Goal: Transaction & Acquisition: Download file/media

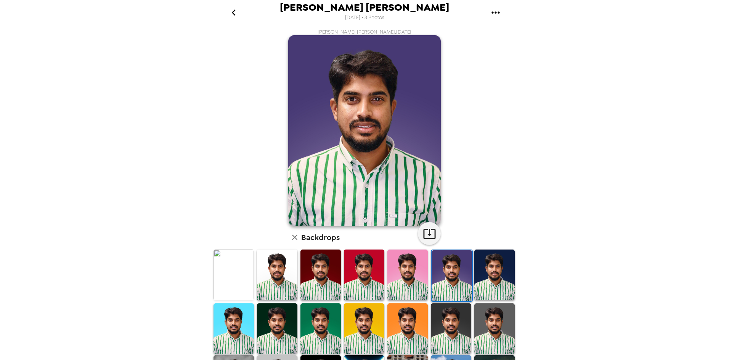
scroll to position [94, 0]
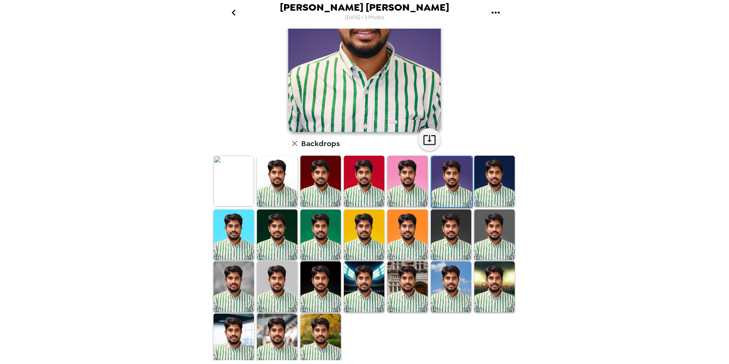
click at [238, 198] on img at bounding box center [234, 181] width 40 height 50
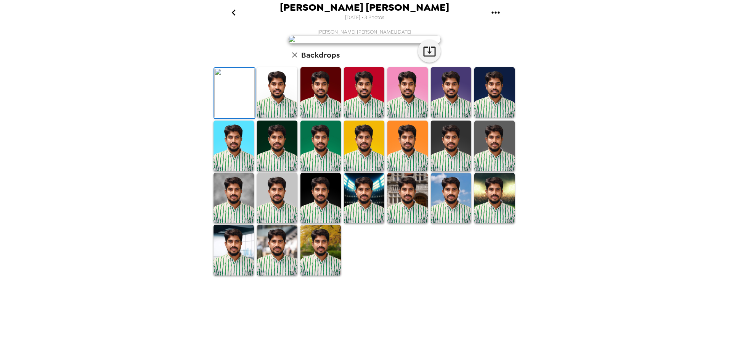
scroll to position [0, 0]
click at [494, 14] on icon "gallery menu" at bounding box center [496, 12] width 12 height 12
click at [513, 37] on span "Download all photos" at bounding box center [532, 34] width 58 height 9
click at [232, 13] on icon "go back" at bounding box center [234, 13] width 4 height 6
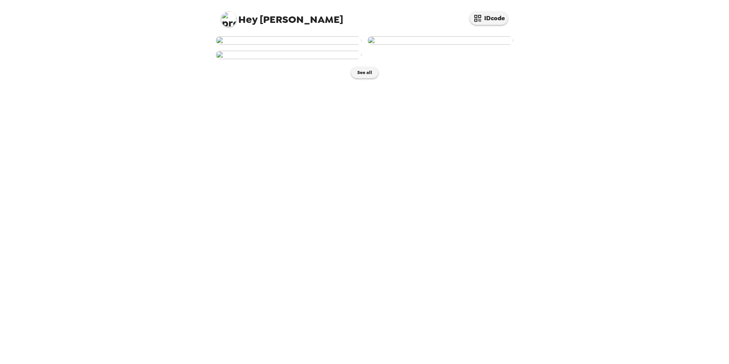
scroll to position [66, 0]
click at [362, 78] on button "See all" at bounding box center [364, 72] width 27 height 11
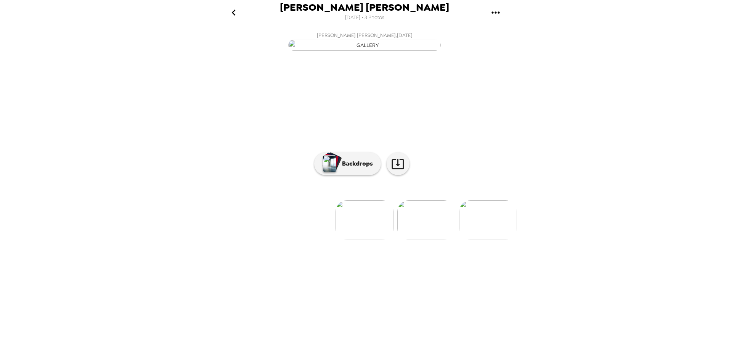
click at [493, 240] on img at bounding box center [488, 220] width 58 height 40
click at [349, 168] on p "Backdrops" at bounding box center [355, 163] width 35 height 9
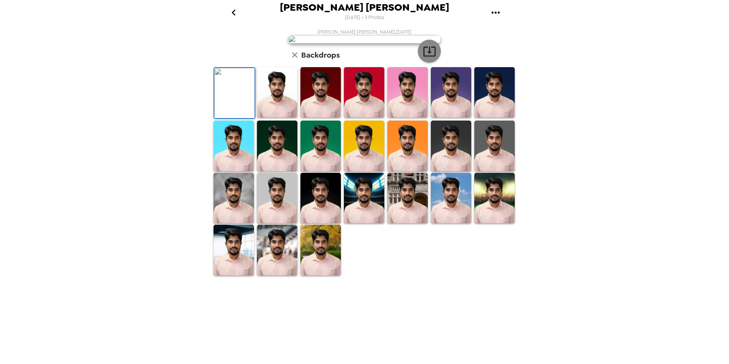
click at [429, 58] on icon "button" at bounding box center [429, 51] width 13 height 13
